Goal: Task Accomplishment & Management: Use online tool/utility

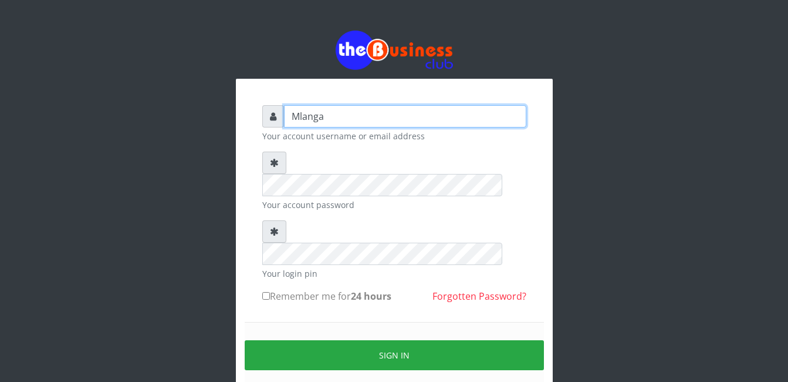
click at [319, 117] on input "Mlanga" at bounding box center [405, 116] width 242 height 22
type input "mlanga"
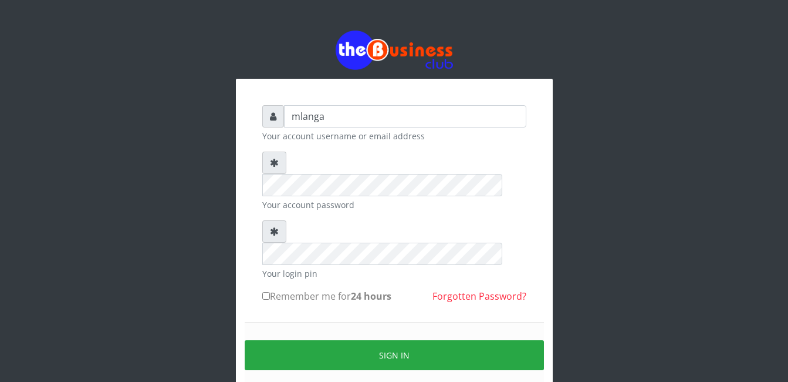
click at [126, 218] on div "mlanga Your account username or email address Your account password Your login …" at bounding box center [394, 233] width 669 height 467
click at [166, 314] on div "mlanga Your account username or email address Your account password Your login …" at bounding box center [394, 233] width 669 height 467
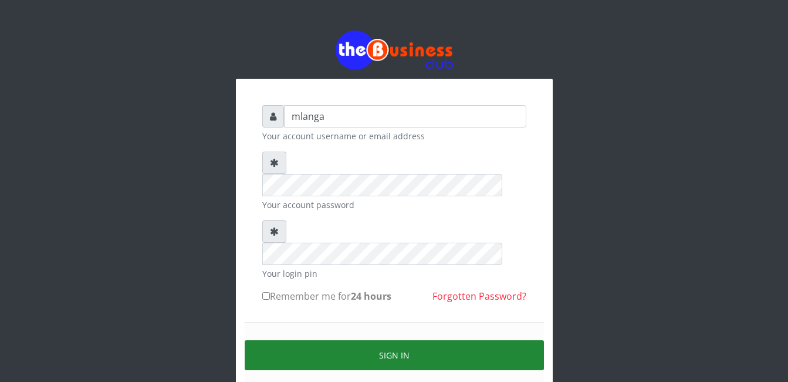
click at [403, 340] on button "Sign in" at bounding box center [394, 355] width 299 height 30
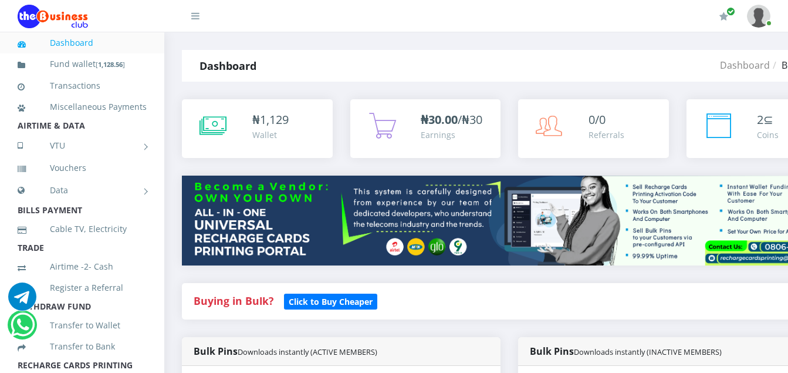
click at [278, 173] on div "₦ 1,129 Wallet" at bounding box center [257, 137] width 168 height 76
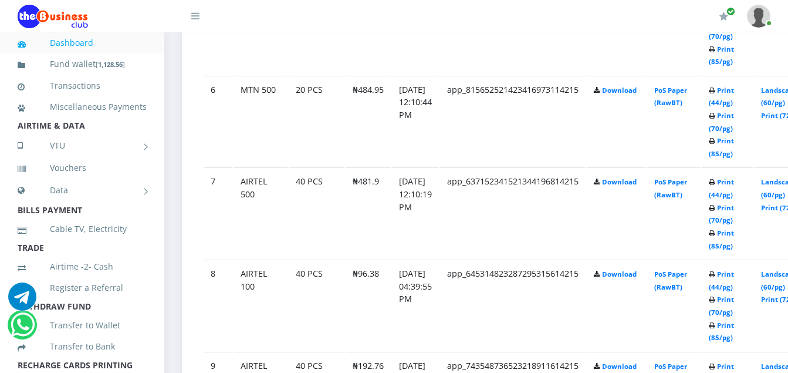
scroll to position [1124, 0]
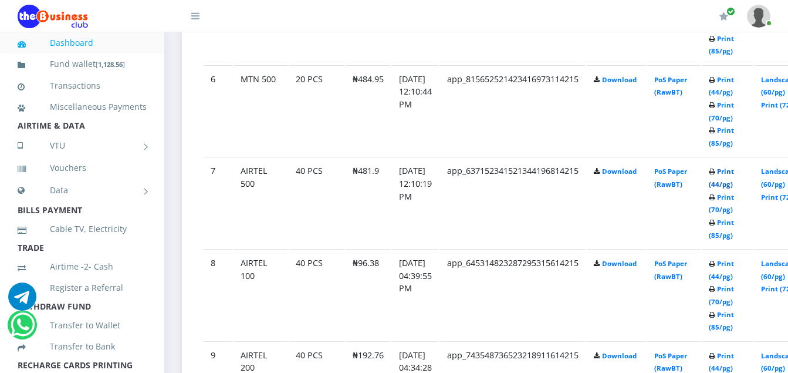
click at [734, 173] on link "Print (44/pg)" at bounding box center [721, 178] width 25 height 22
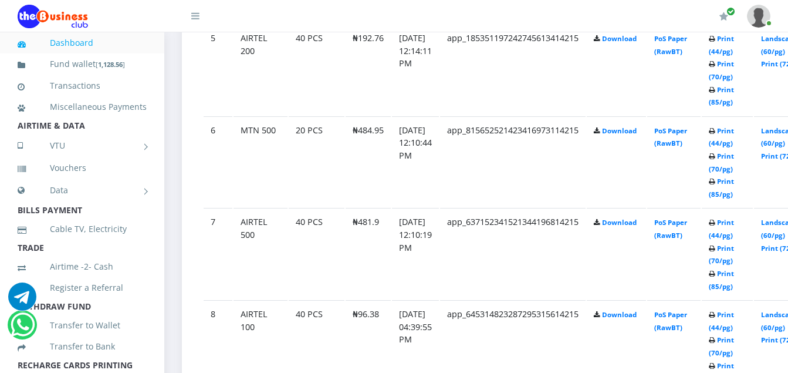
scroll to position [1124, 0]
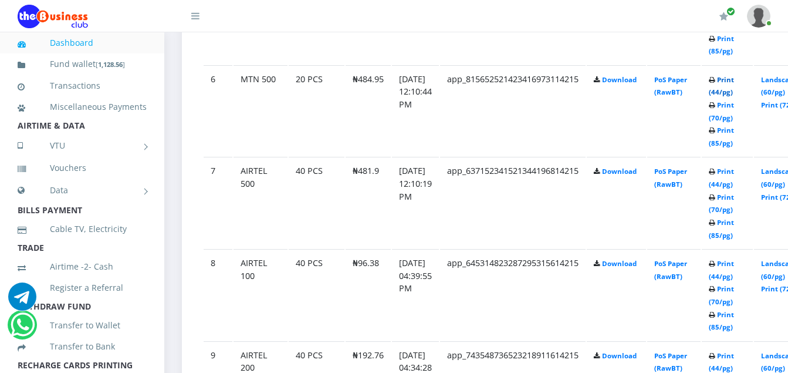
click at [734, 82] on link "Print (44/pg)" at bounding box center [721, 86] width 25 height 22
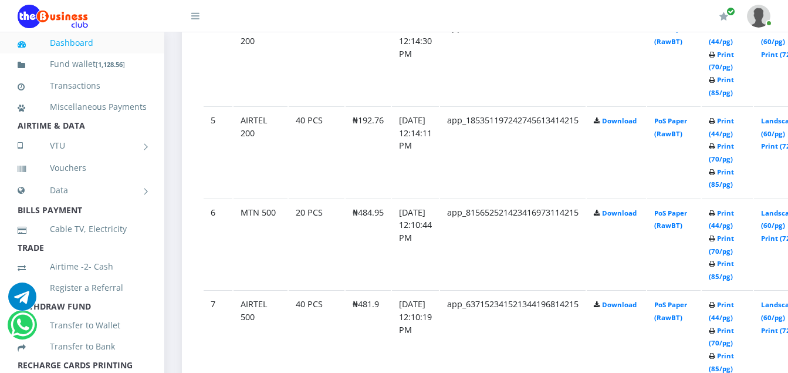
scroll to position [983, 0]
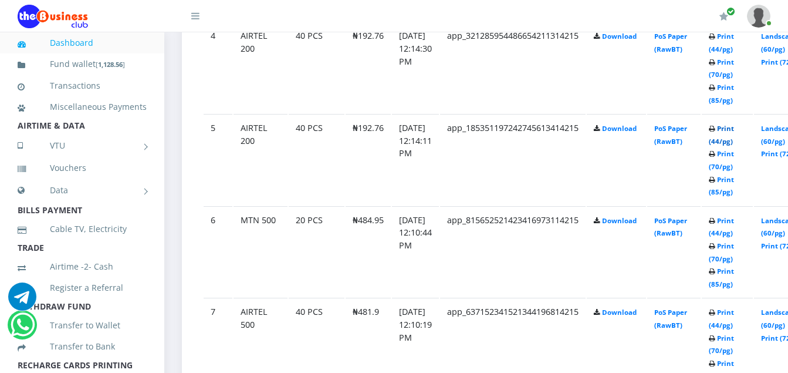
click at [734, 131] on link "Print (44/pg)" at bounding box center [721, 135] width 25 height 22
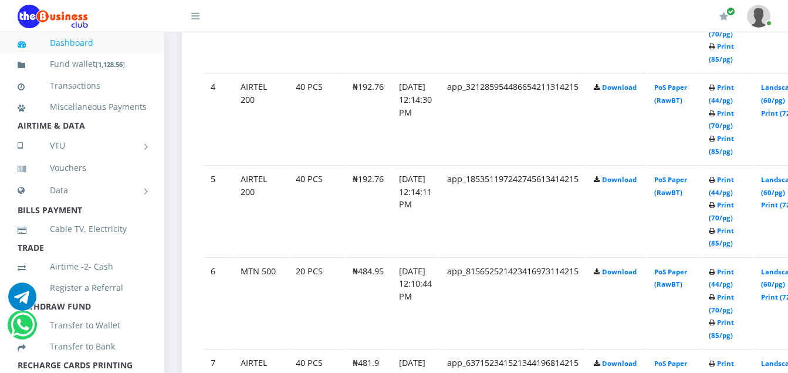
scroll to position [983, 0]
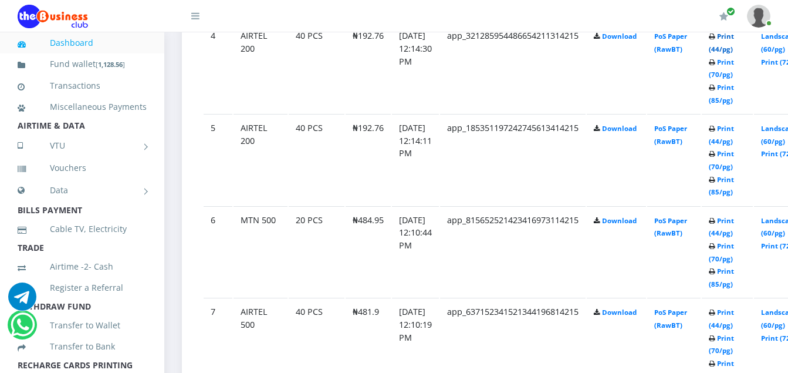
click at [734, 38] on link "Print (44/pg)" at bounding box center [721, 43] width 25 height 22
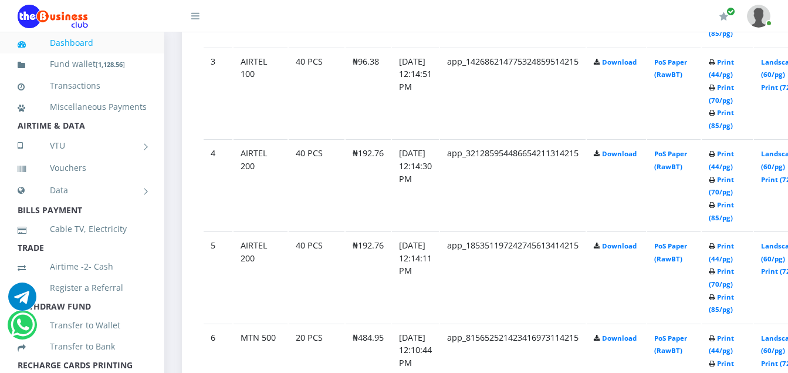
scroll to position [842, 0]
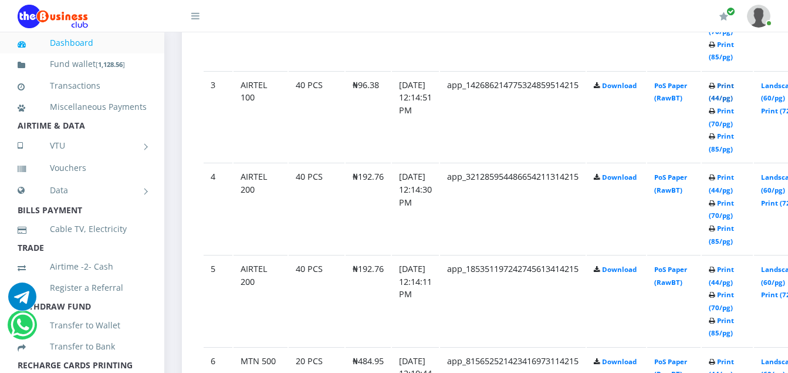
click at [734, 86] on link "Print (44/pg)" at bounding box center [721, 92] width 25 height 22
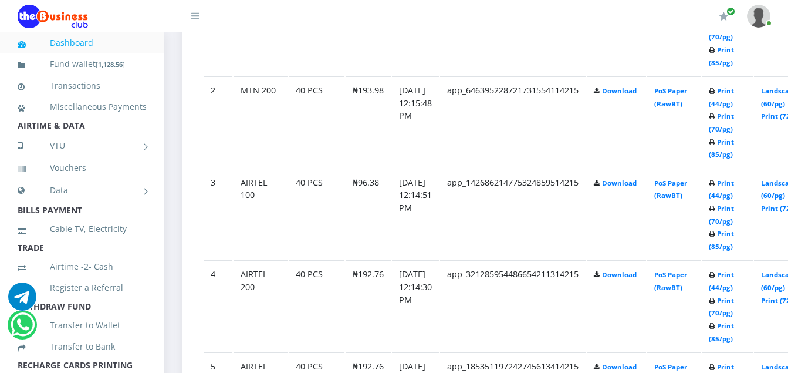
scroll to position [725, 0]
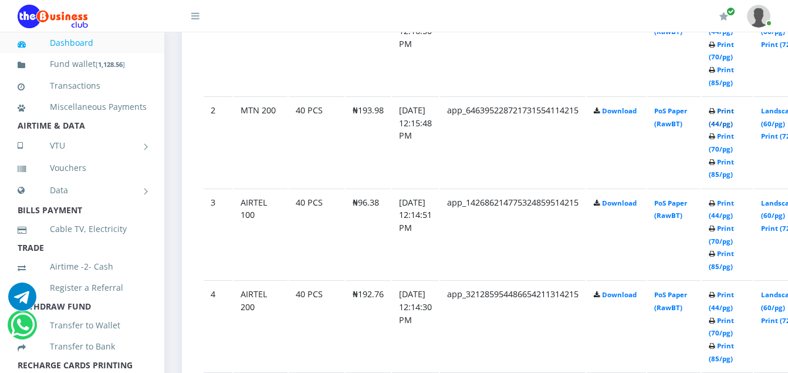
click at [734, 112] on link "Print (44/pg)" at bounding box center [721, 117] width 25 height 22
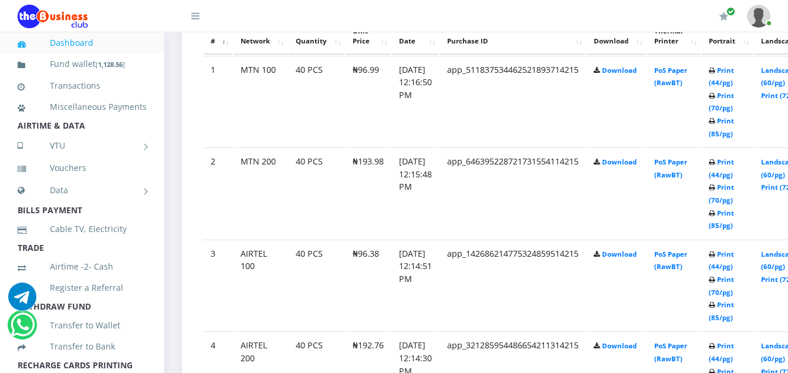
scroll to position [725, 0]
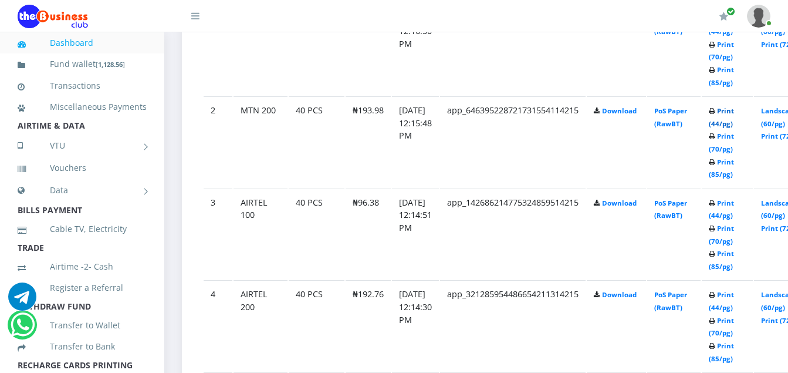
click at [734, 113] on link "Print (44/pg)" at bounding box center [721, 117] width 25 height 22
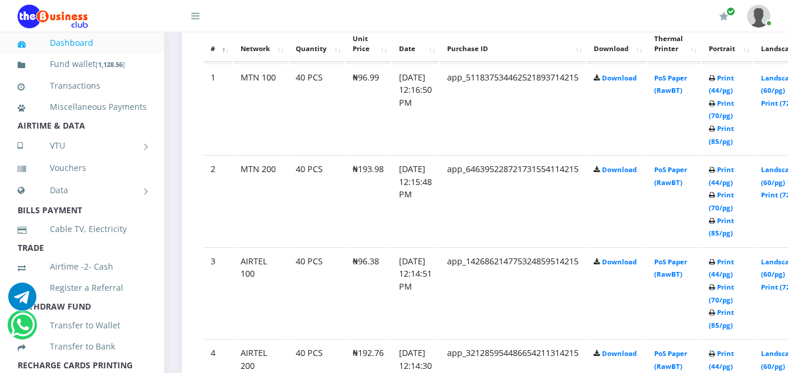
scroll to position [654, 0]
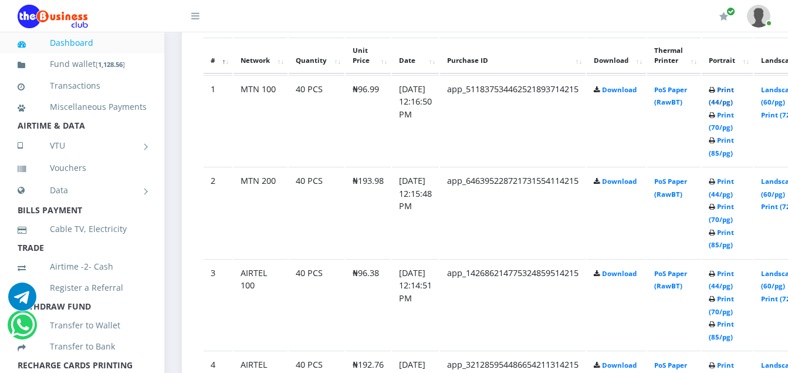
click at [734, 89] on link "Print (44/pg)" at bounding box center [721, 96] width 25 height 22
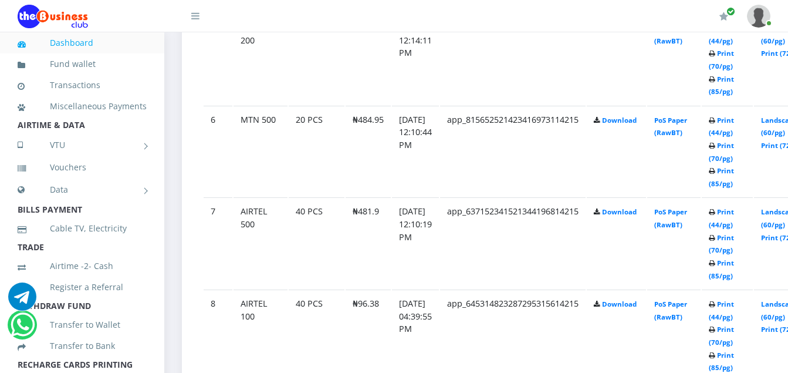
scroll to position [1101, 0]
